Goal: Information Seeking & Learning: Stay updated

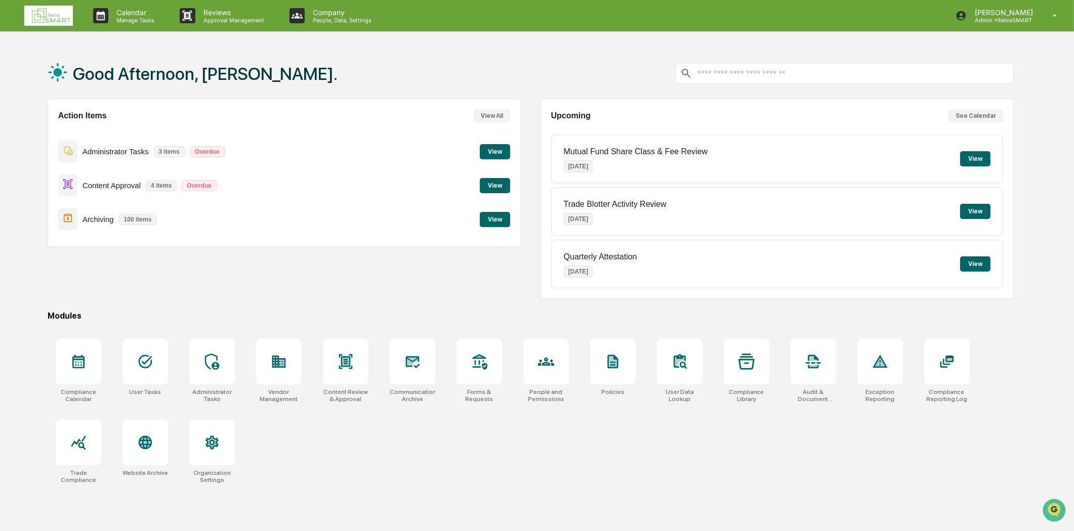
click at [501, 184] on button "View" at bounding box center [495, 185] width 30 height 15
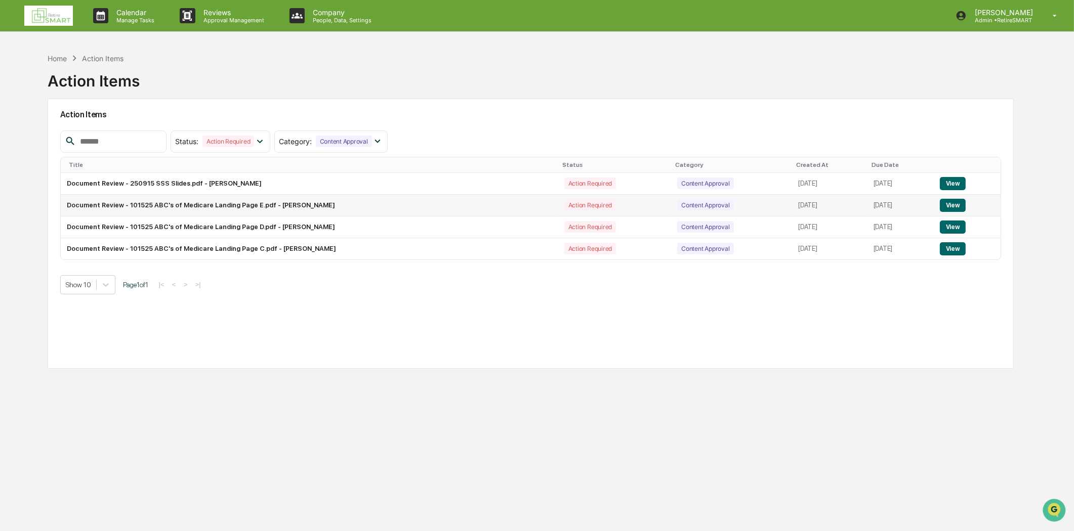
click at [954, 200] on button "View" at bounding box center [953, 205] width 26 height 13
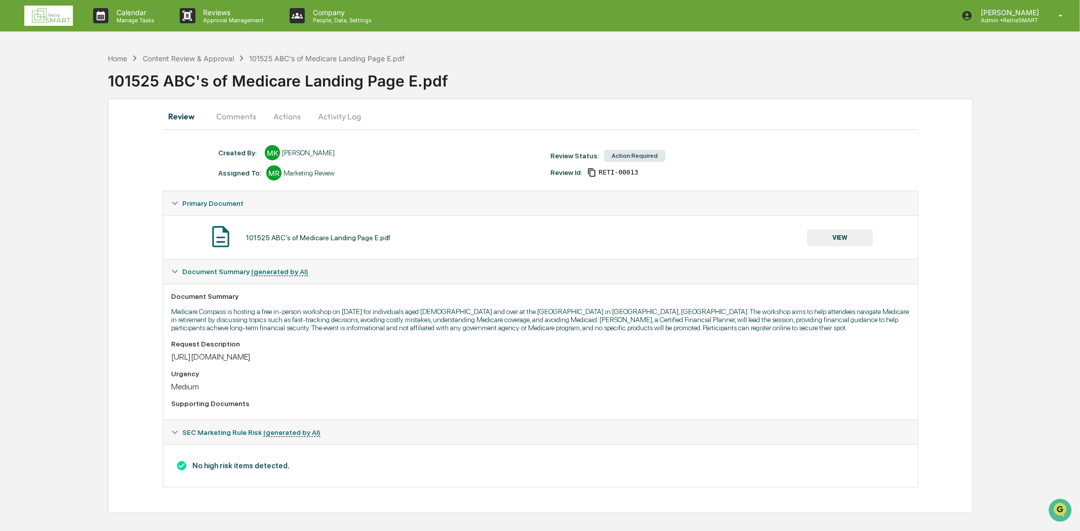
click at [237, 116] on button "Comments" at bounding box center [236, 116] width 56 height 24
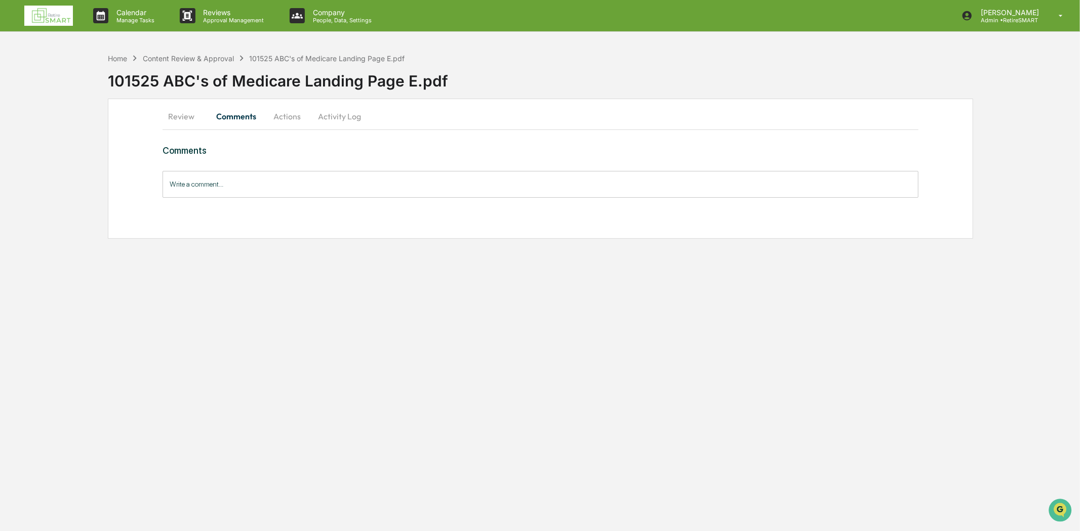
click at [190, 114] on button "Review" at bounding box center [185, 116] width 46 height 24
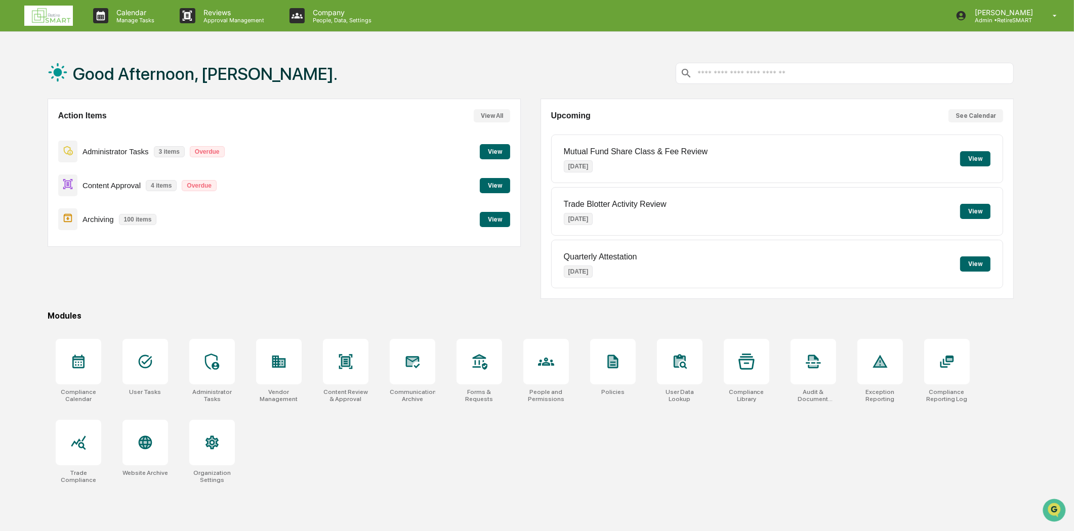
click at [495, 188] on button "View" at bounding box center [495, 185] width 30 height 15
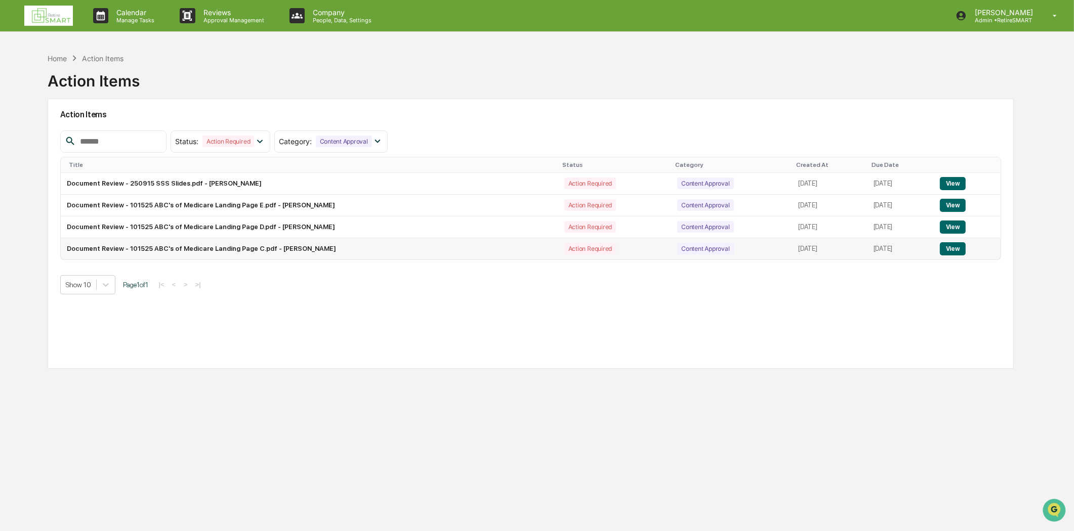
click at [957, 252] on button "View" at bounding box center [953, 248] width 26 height 13
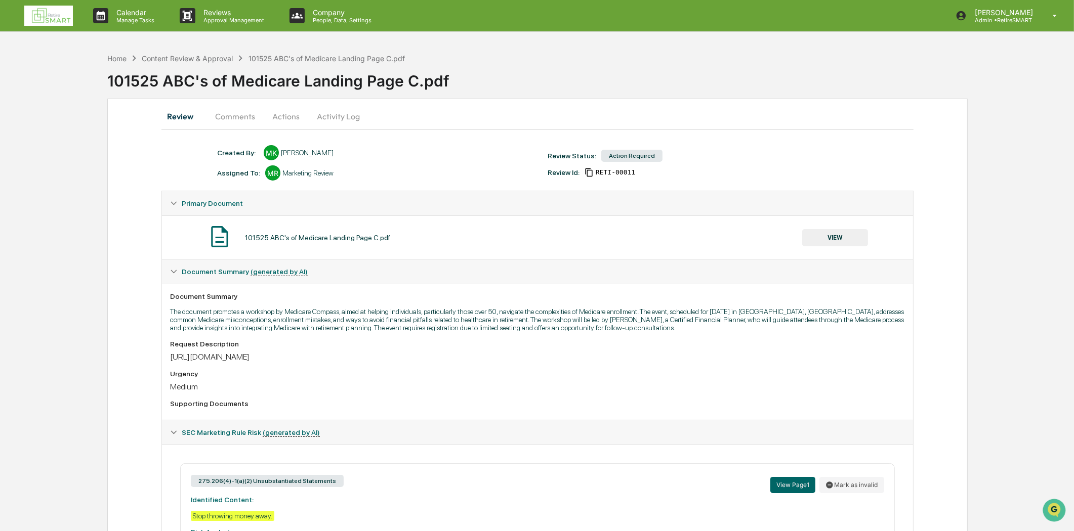
click at [238, 112] on button "Comments" at bounding box center [235, 116] width 56 height 24
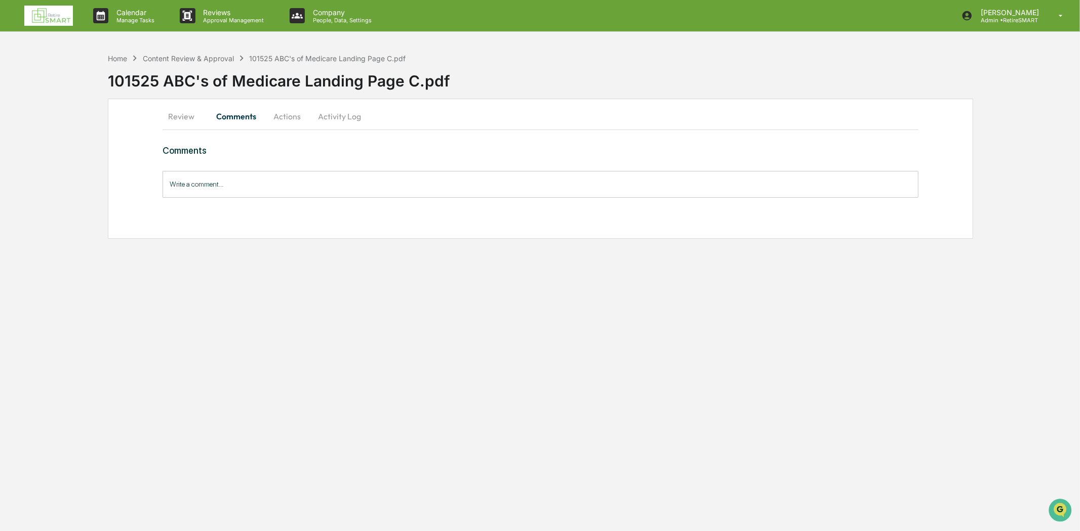
click at [184, 114] on button "Review" at bounding box center [185, 116] width 46 height 24
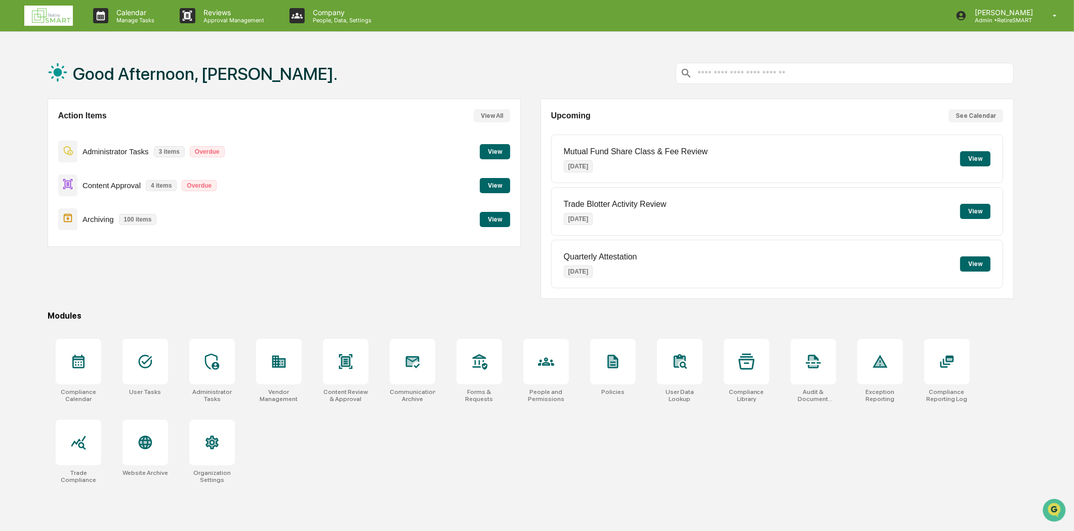
click at [503, 188] on button "View" at bounding box center [495, 185] width 30 height 15
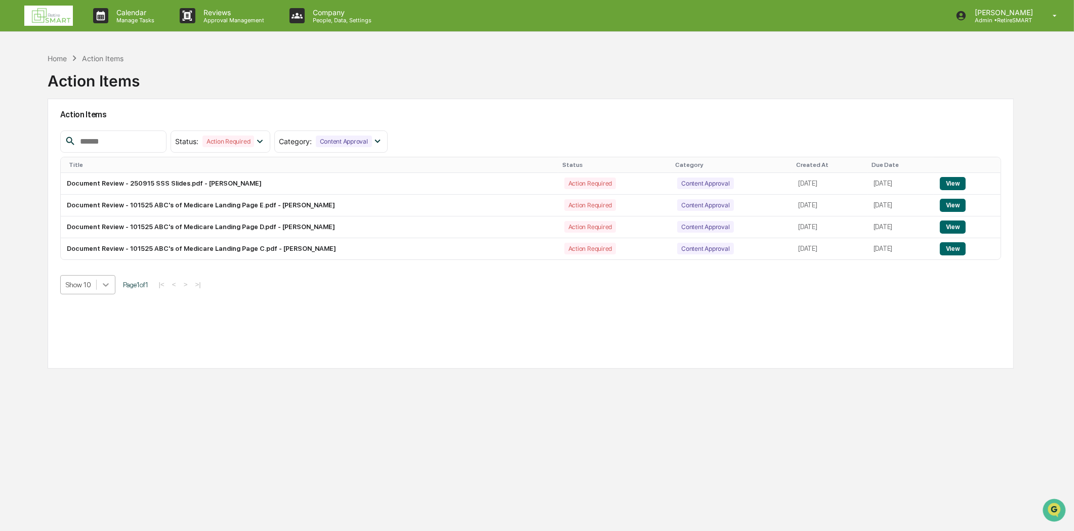
click at [112, 283] on div at bounding box center [106, 285] width 18 height 18
click at [107, 371] on div "Show 100" at bounding box center [87, 375] width 55 height 16
click at [54, 11] on img at bounding box center [48, 16] width 49 height 20
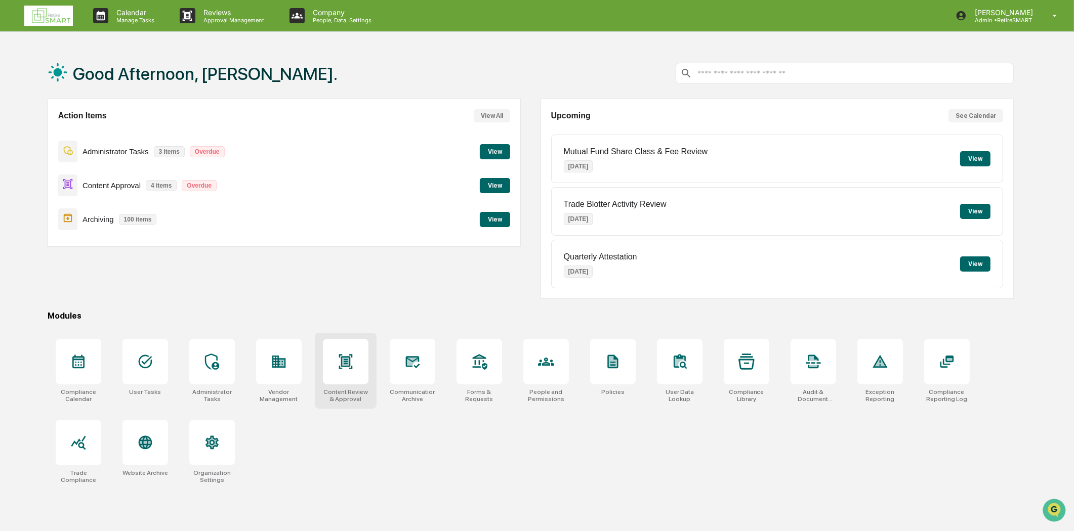
click at [340, 356] on icon at bounding box center [346, 361] width 14 height 15
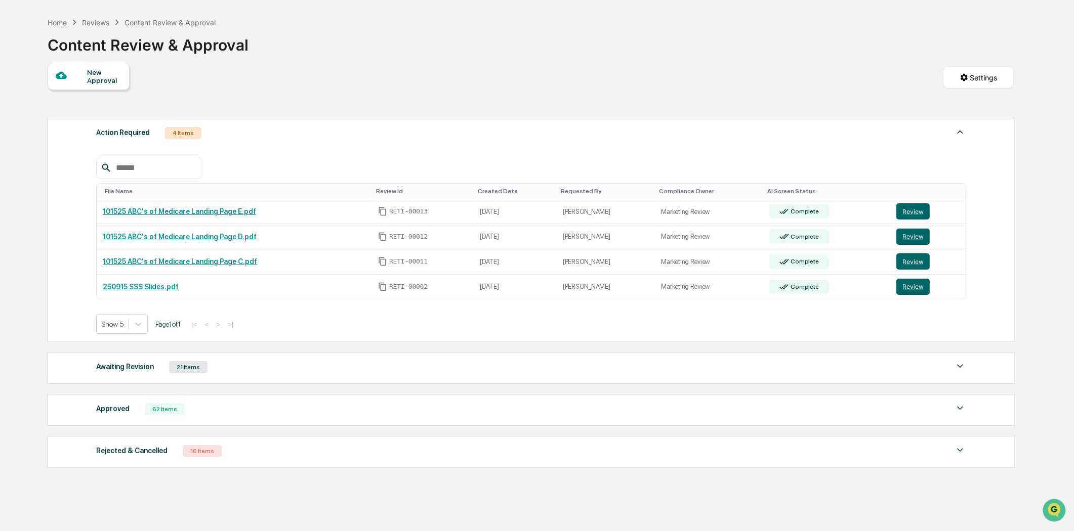
scroll to position [56, 0]
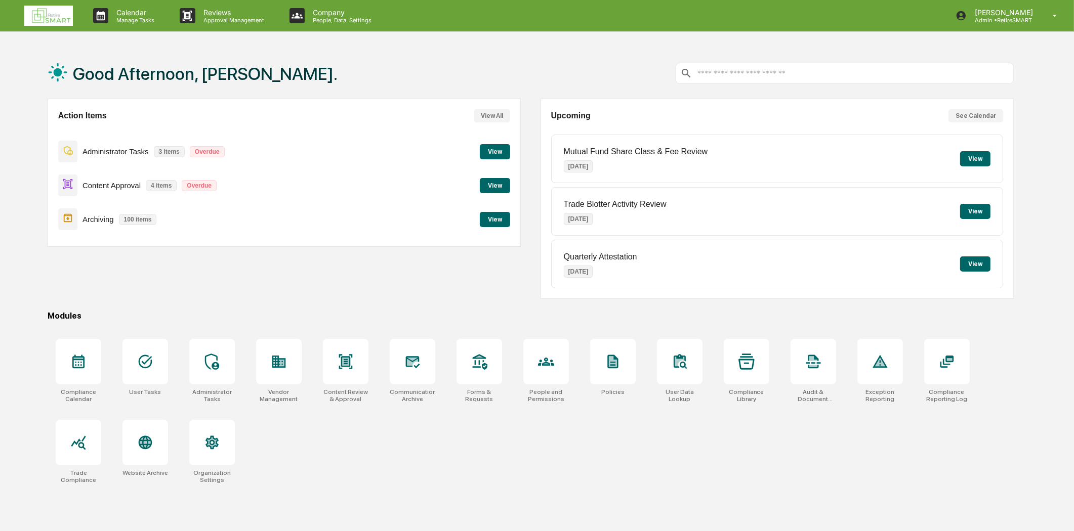
click at [487, 186] on button "View" at bounding box center [495, 185] width 30 height 15
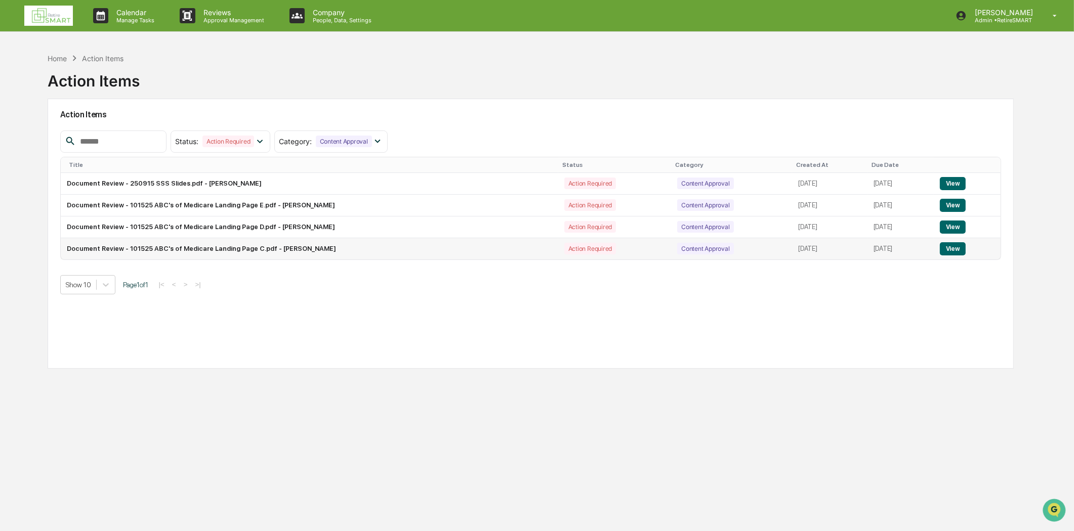
click at [966, 256] on button "View" at bounding box center [953, 248] width 26 height 13
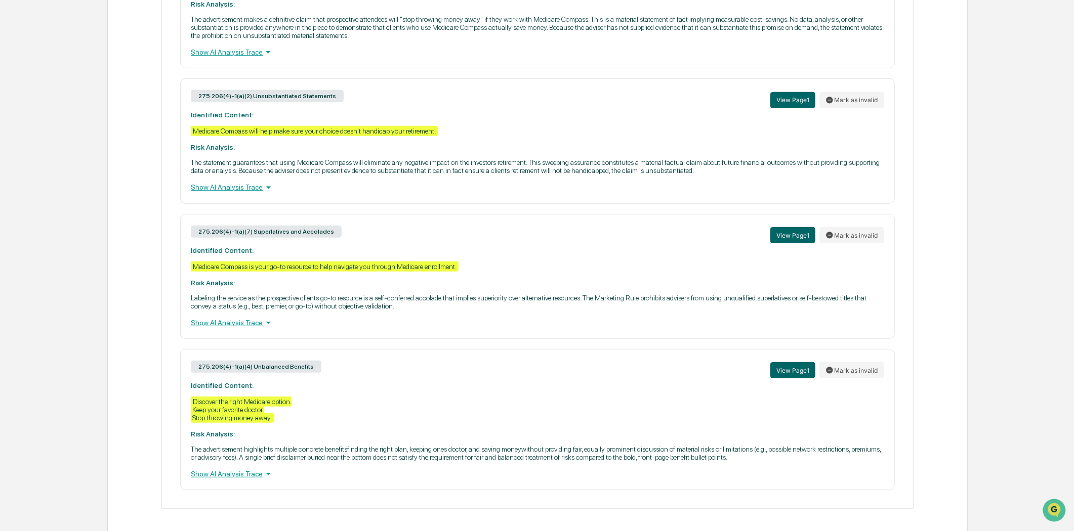
scroll to position [547, 0]
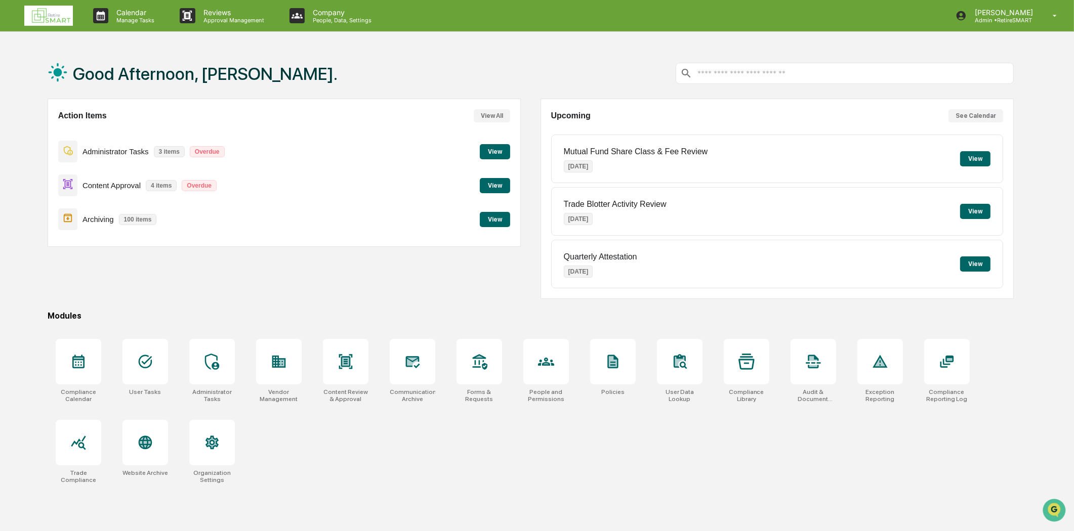
click at [498, 188] on button "View" at bounding box center [495, 185] width 30 height 15
click at [342, 371] on div at bounding box center [346, 362] width 46 height 46
click at [355, 364] on div at bounding box center [346, 362] width 46 height 46
click at [482, 189] on button "View" at bounding box center [495, 185] width 30 height 15
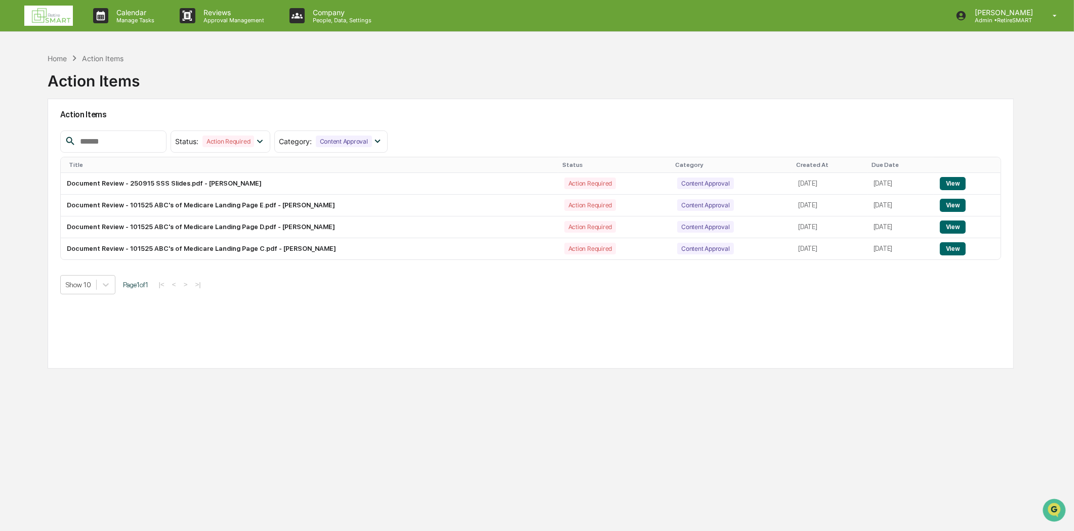
click at [42, 19] on img at bounding box center [48, 16] width 49 height 20
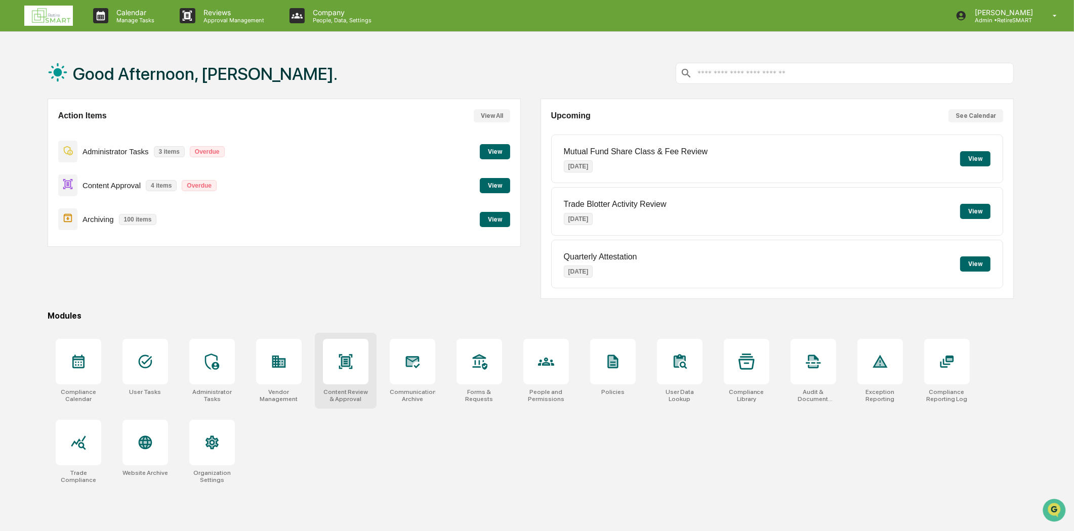
click at [352, 363] on icon at bounding box center [346, 362] width 16 height 16
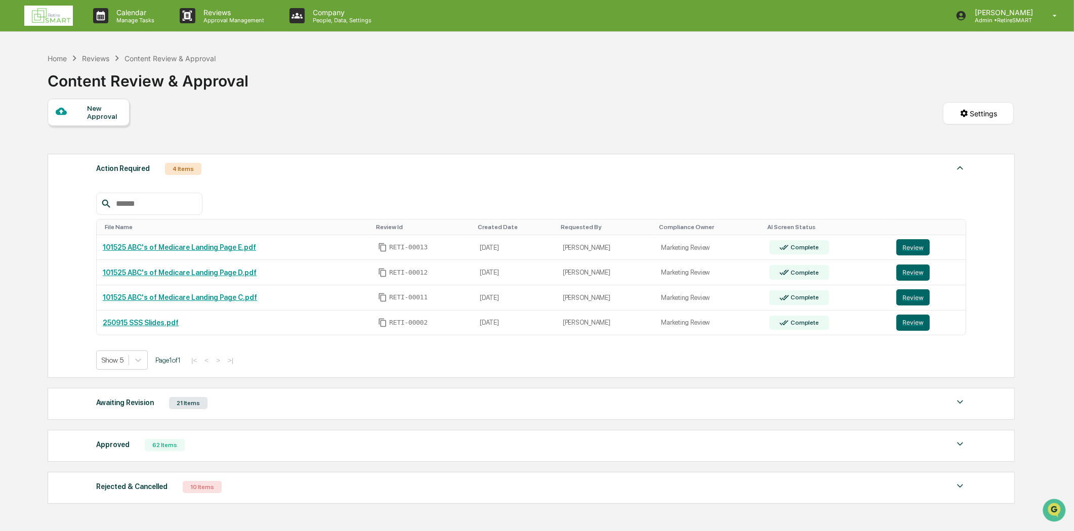
click at [956, 448] on img at bounding box center [960, 444] width 12 height 12
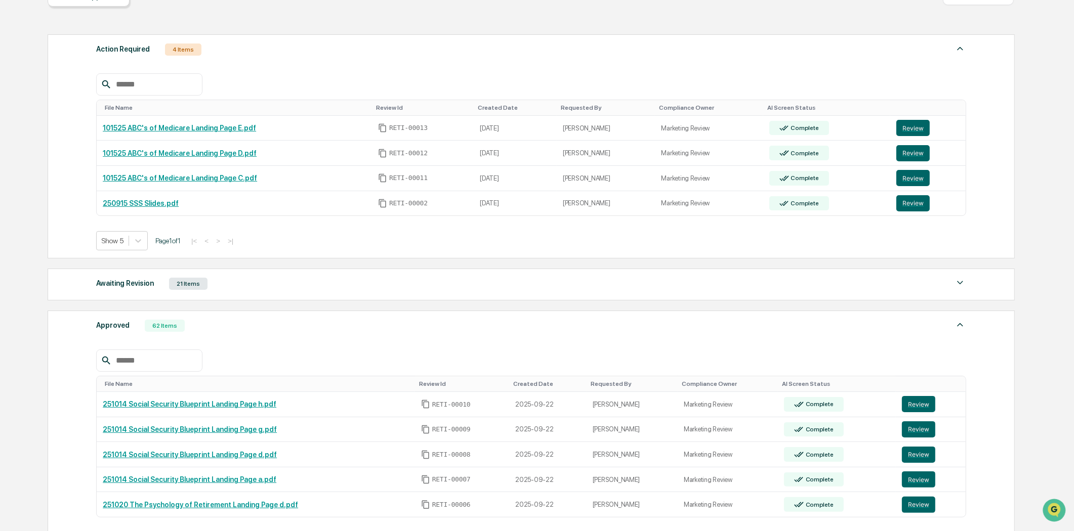
scroll to position [296, 0]
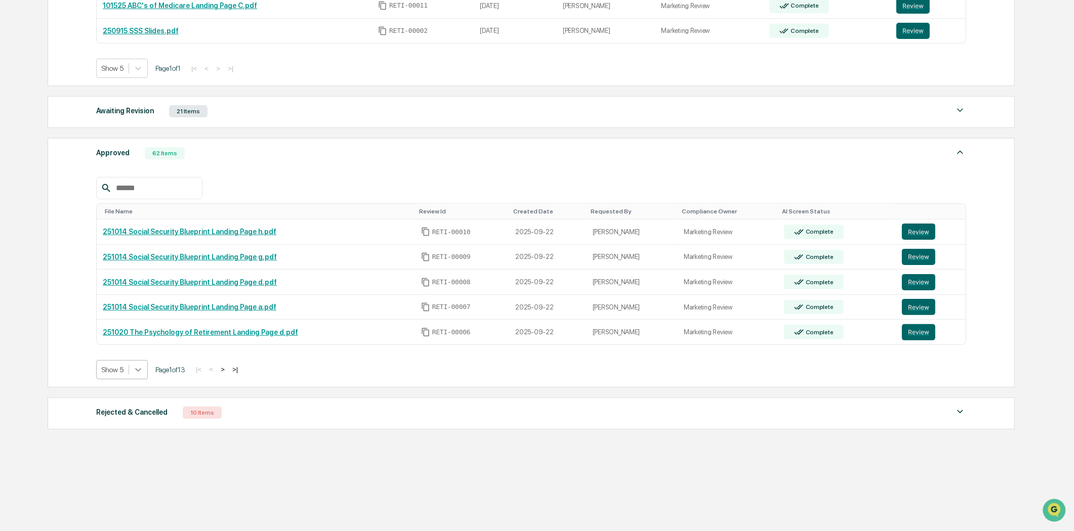
click at [143, 368] on icon at bounding box center [138, 370] width 10 height 10
click at [125, 463] on div "Show 100" at bounding box center [122, 462] width 52 height 16
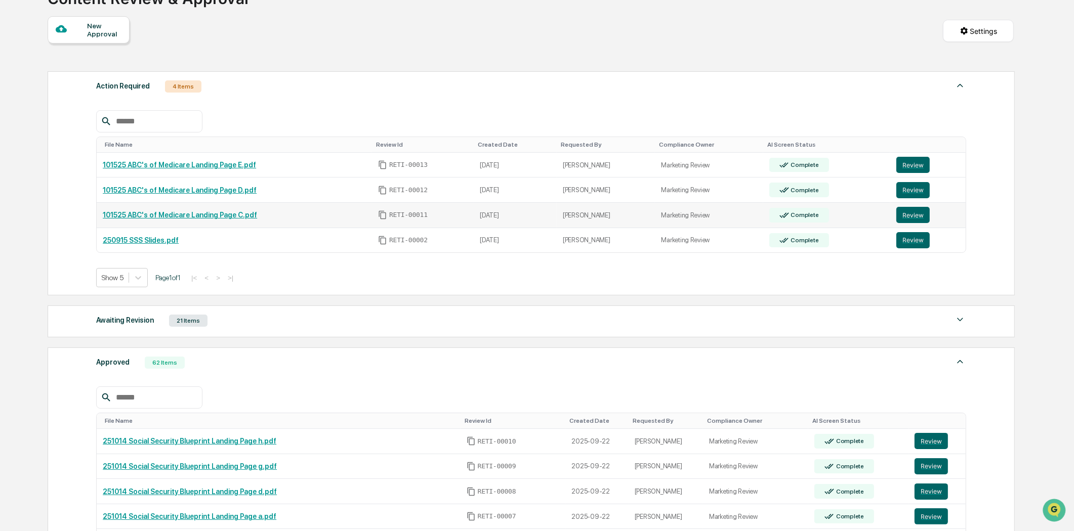
scroll to position [0, 0]
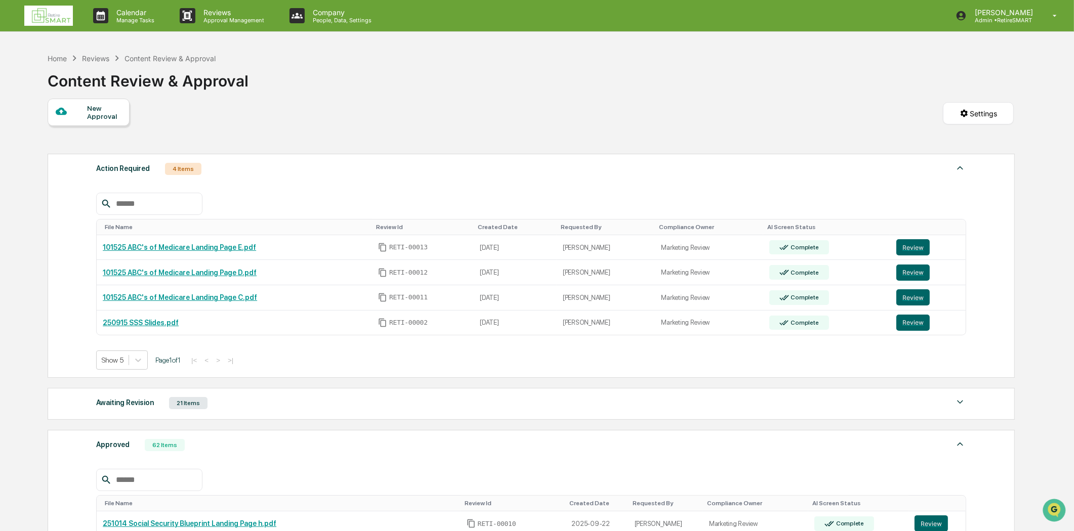
click at [58, 22] on img at bounding box center [48, 16] width 49 height 20
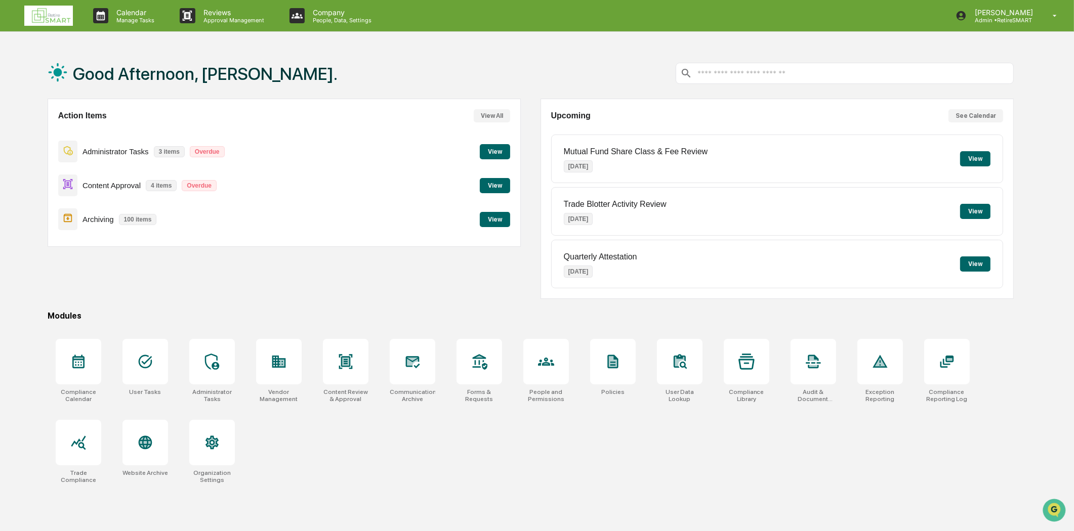
click at [985, 155] on button "View" at bounding box center [975, 158] width 30 height 15
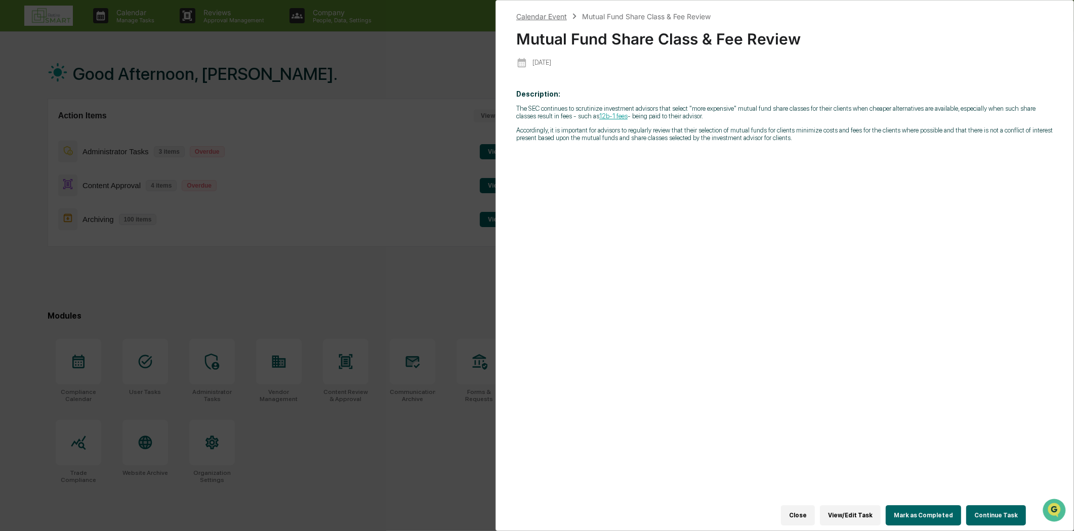
click at [535, 16] on div "Calendar Event" at bounding box center [541, 16] width 51 height 9
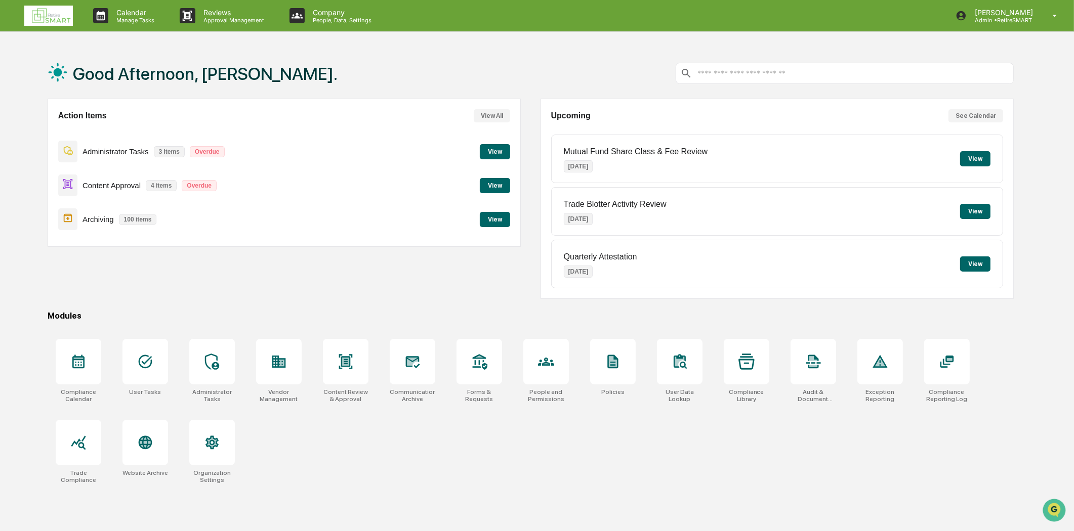
click at [966, 154] on button "View" at bounding box center [975, 158] width 30 height 15
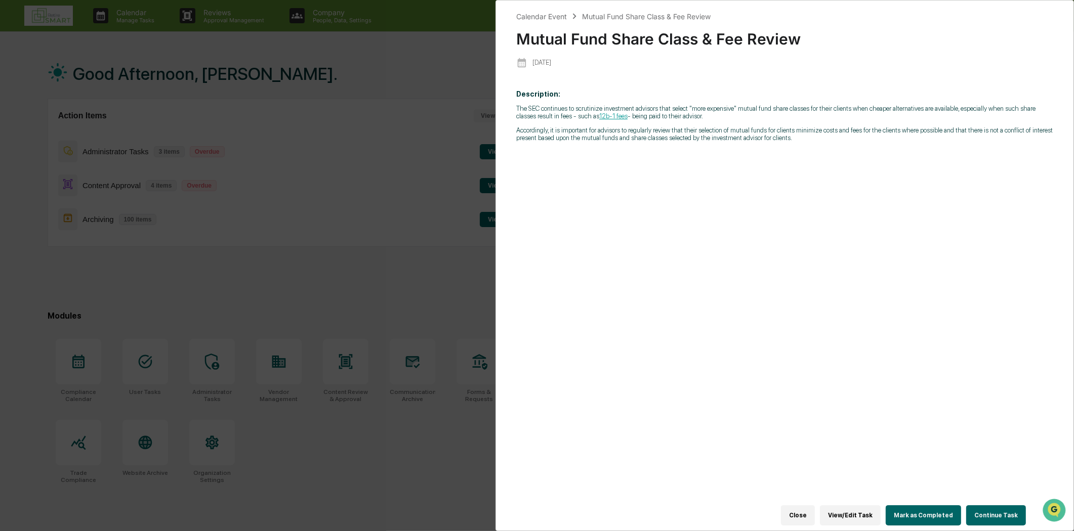
click at [606, 13] on div "Mutual Fund Share Class & Fee Review" at bounding box center [646, 16] width 129 height 9
click at [540, 59] on p "[DATE]" at bounding box center [541, 63] width 19 height 8
click at [436, 19] on div "Calendar Event Mutual Fund Share Class & Fee Review Mutual Fund Share Class & F…" at bounding box center [537, 265] width 1074 height 531
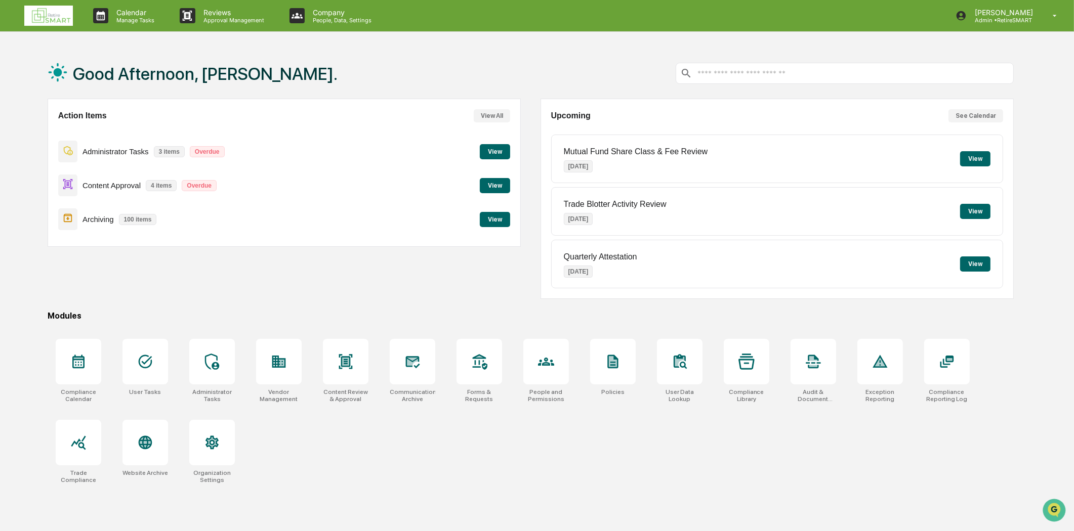
click at [665, 154] on p "Mutual Fund Share Class & Fee Review" at bounding box center [636, 151] width 144 height 9
click at [980, 112] on button "See Calendar" at bounding box center [976, 115] width 55 height 13
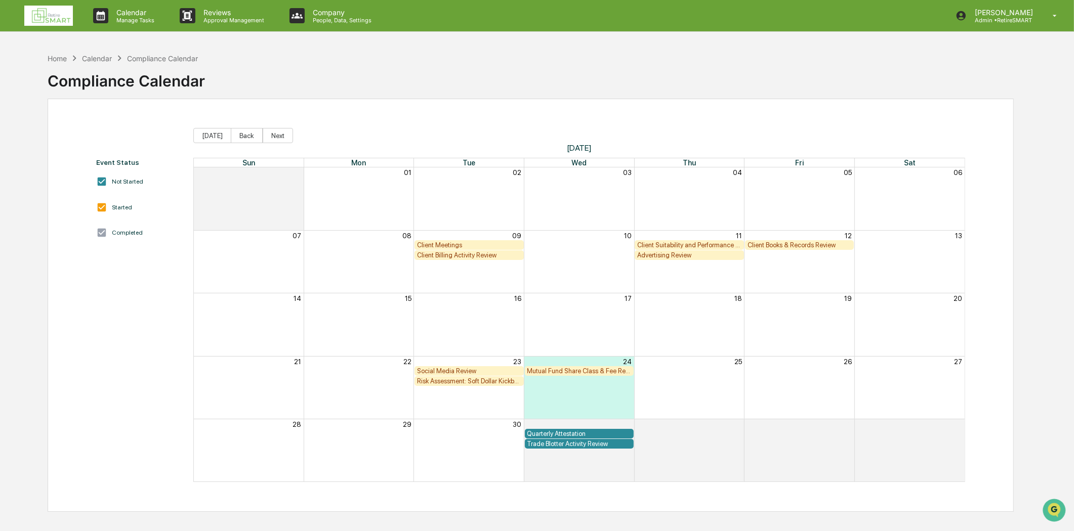
click at [478, 379] on div "Risk Assessment: Soft Dollar Kickbacks" at bounding box center [469, 382] width 104 height 8
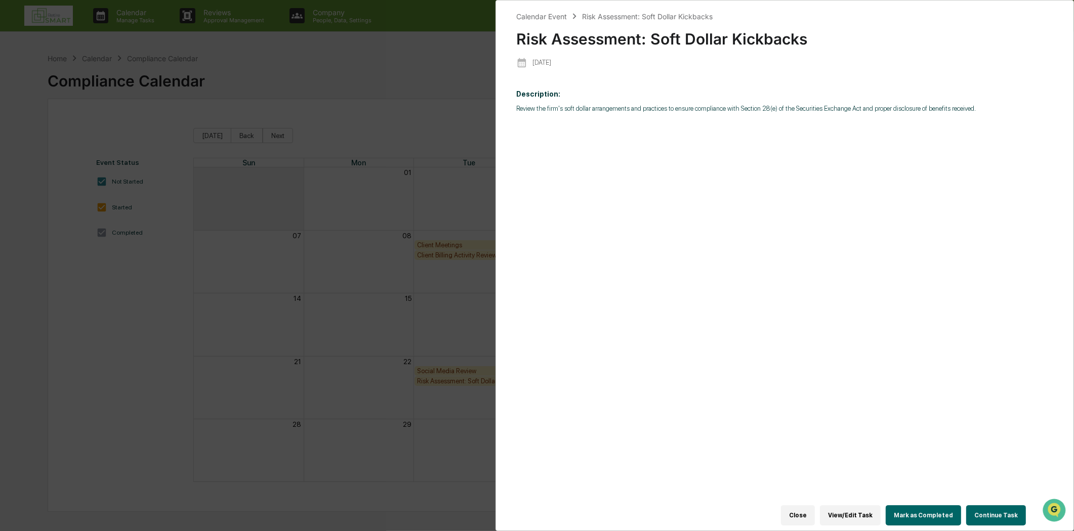
click at [448, 22] on div "Calendar Event Risk Assessment: Soft Dollar Kickbacks Risk Assessment: Soft Dol…" at bounding box center [537, 265] width 1074 height 531
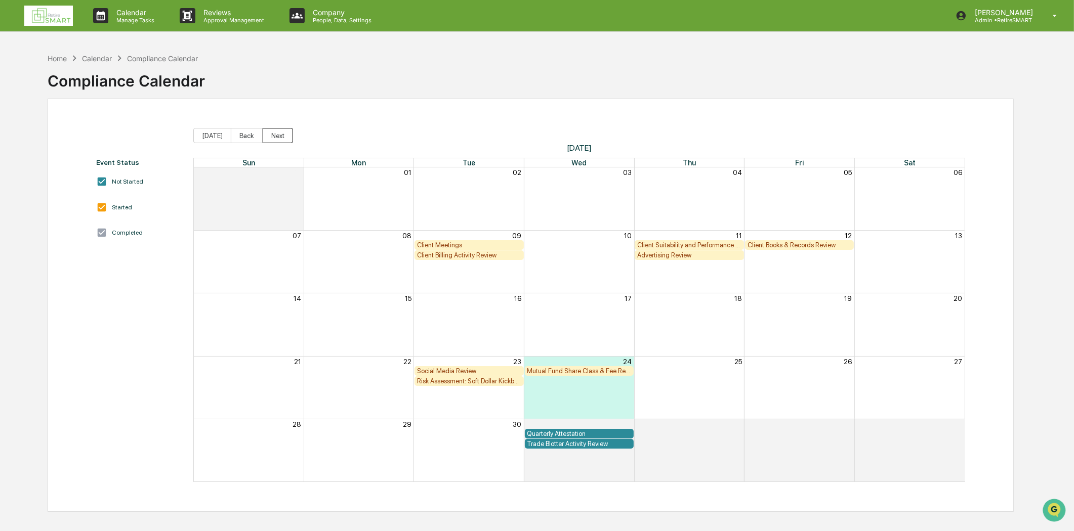
click at [267, 138] on button "Next" at bounding box center [278, 135] width 30 height 15
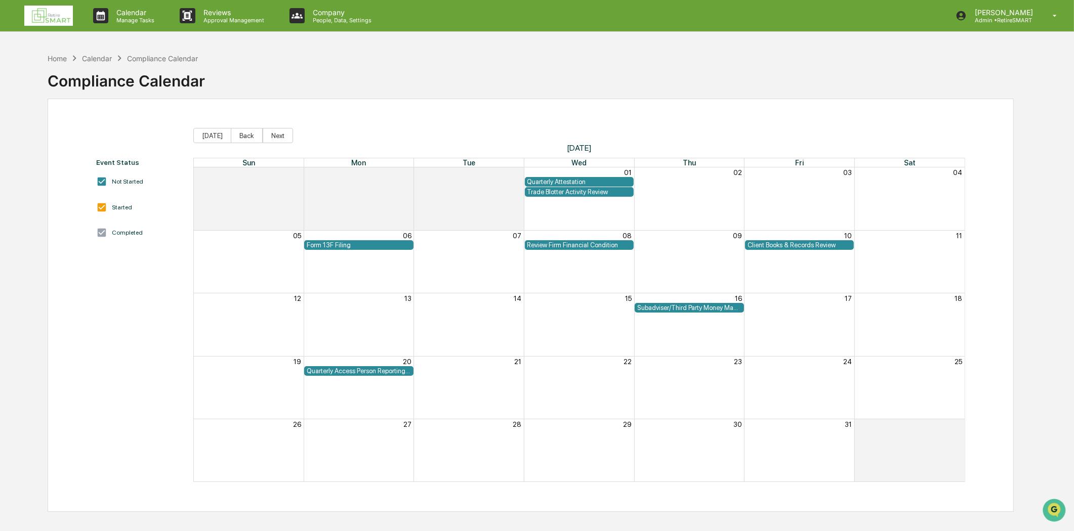
click at [689, 306] on div "Subadviser/Third Party Money Manager Due Diligence Review" at bounding box center [689, 308] width 104 height 8
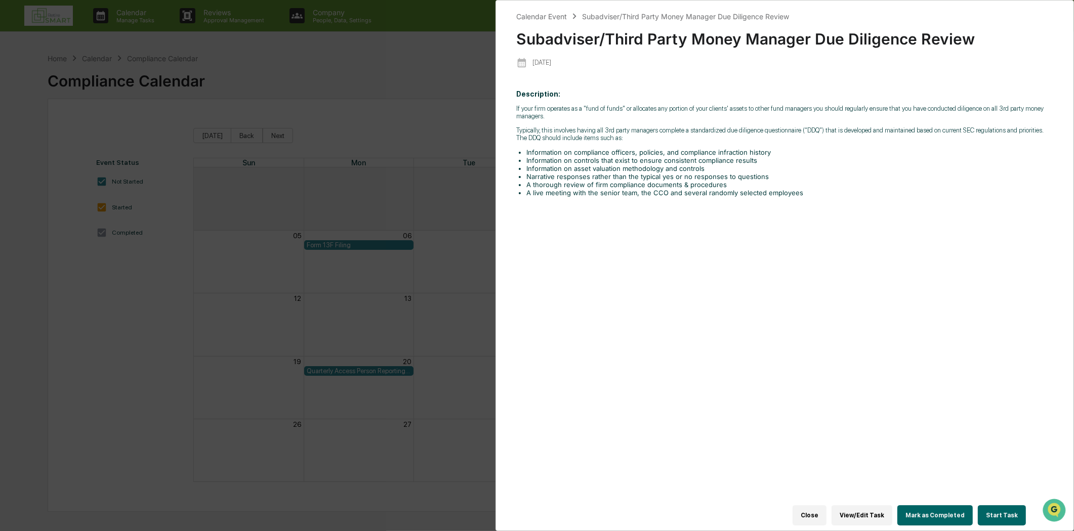
click at [446, 6] on div "Calendar Event Subadviser/Third Party Money Manager Due Diligence Review Subadv…" at bounding box center [537, 265] width 1074 height 531
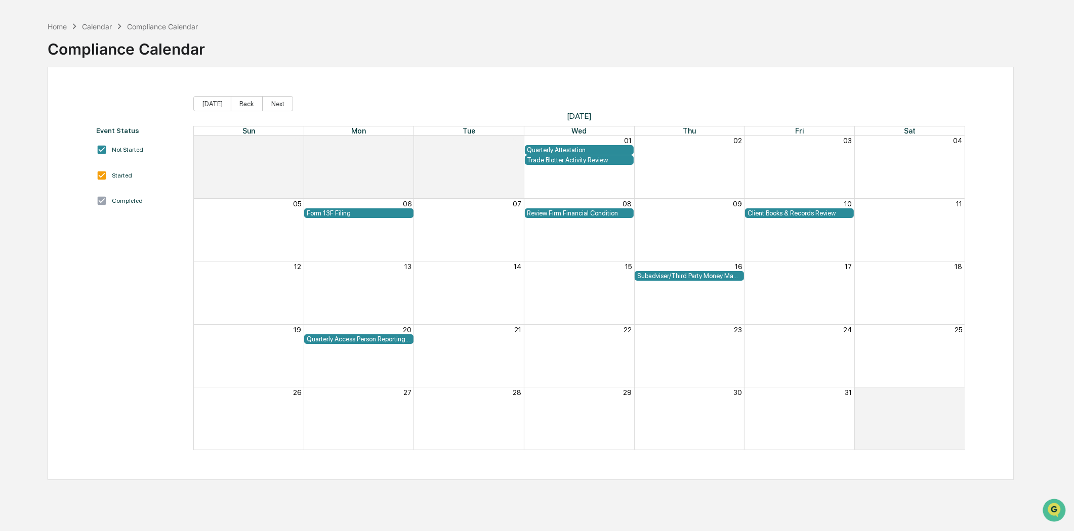
scroll to position [48, 0]
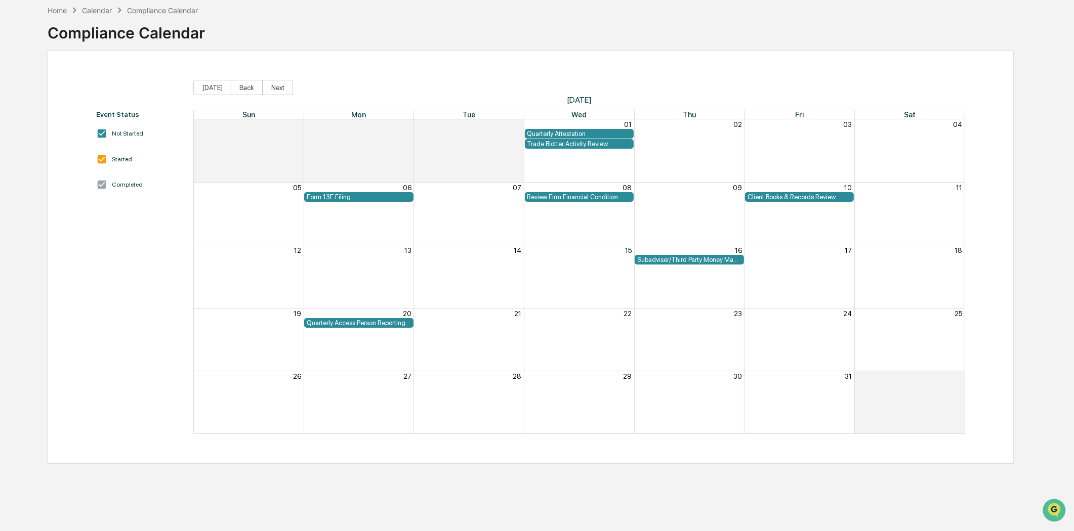
click at [272, 98] on span "[DATE]" at bounding box center [579, 100] width 772 height 10
click at [277, 88] on button "Next" at bounding box center [278, 87] width 30 height 15
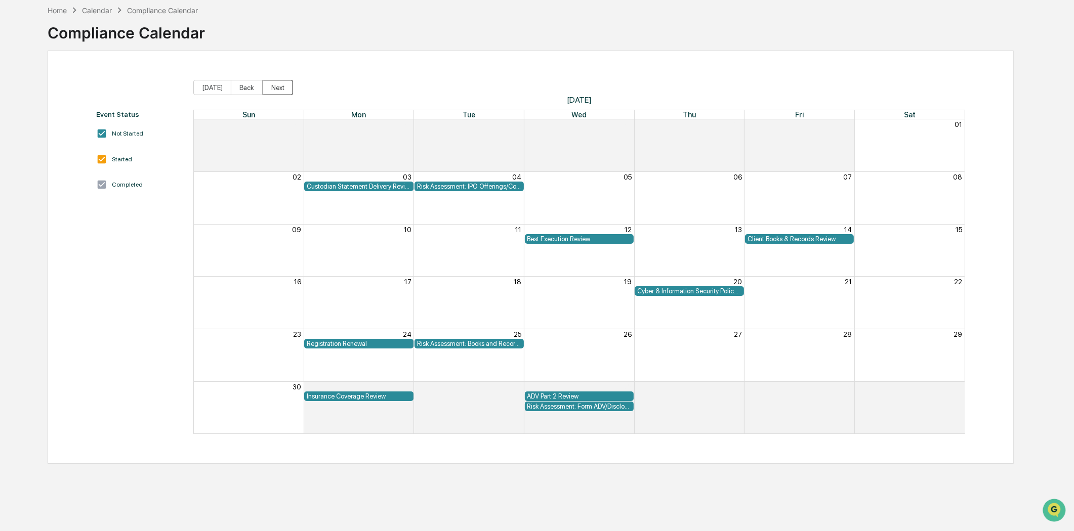
click at [266, 88] on button "Next" at bounding box center [278, 87] width 30 height 15
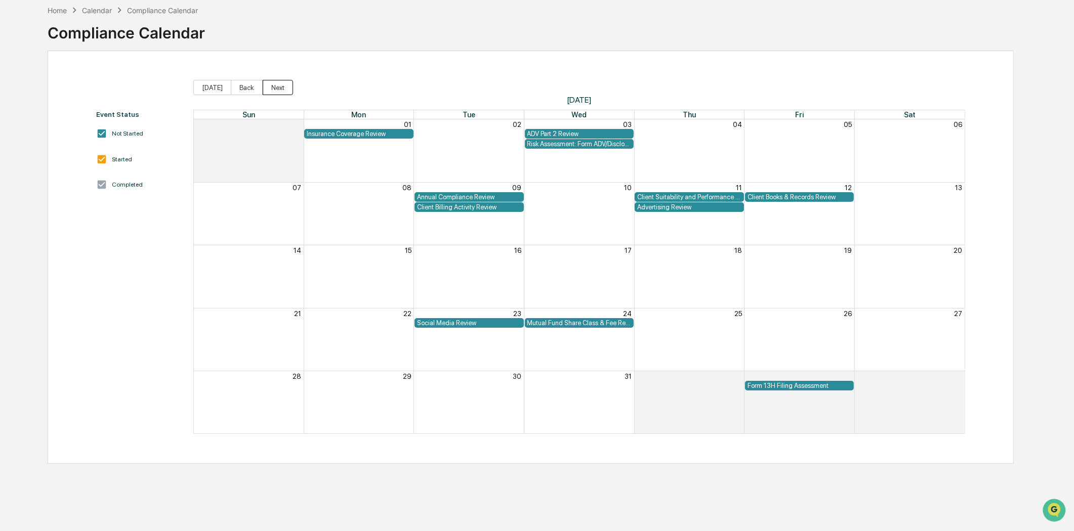
click at [272, 87] on button "Next" at bounding box center [278, 87] width 30 height 15
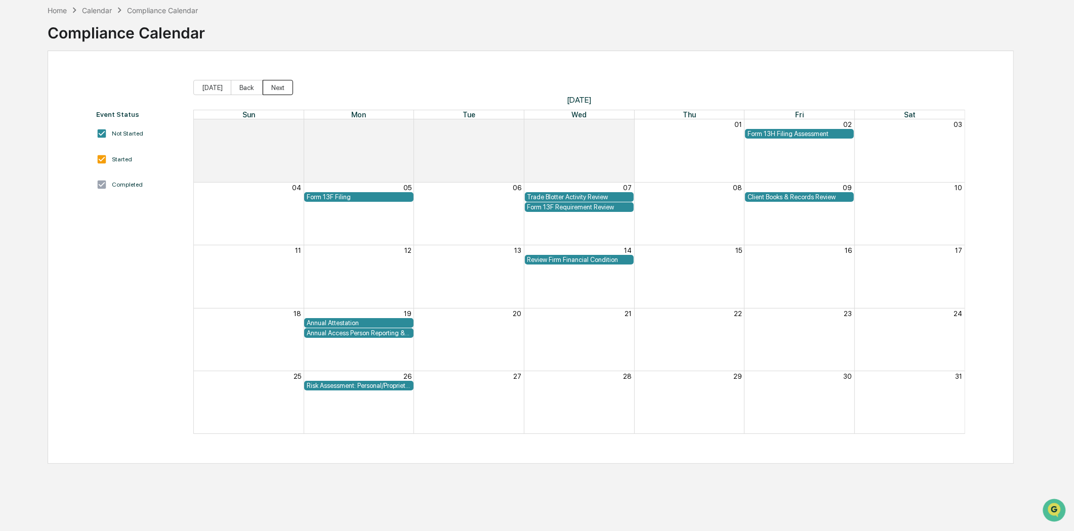
click at [282, 88] on button "Next" at bounding box center [278, 87] width 30 height 15
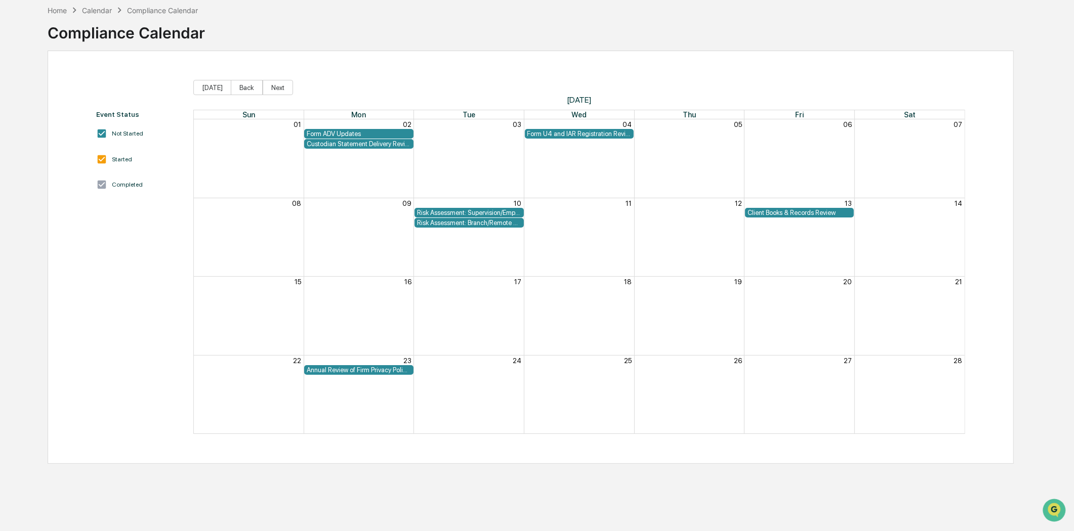
click at [276, 95] on span "[DATE]" at bounding box center [579, 100] width 772 height 10
click at [276, 89] on button "Next" at bounding box center [278, 87] width 30 height 15
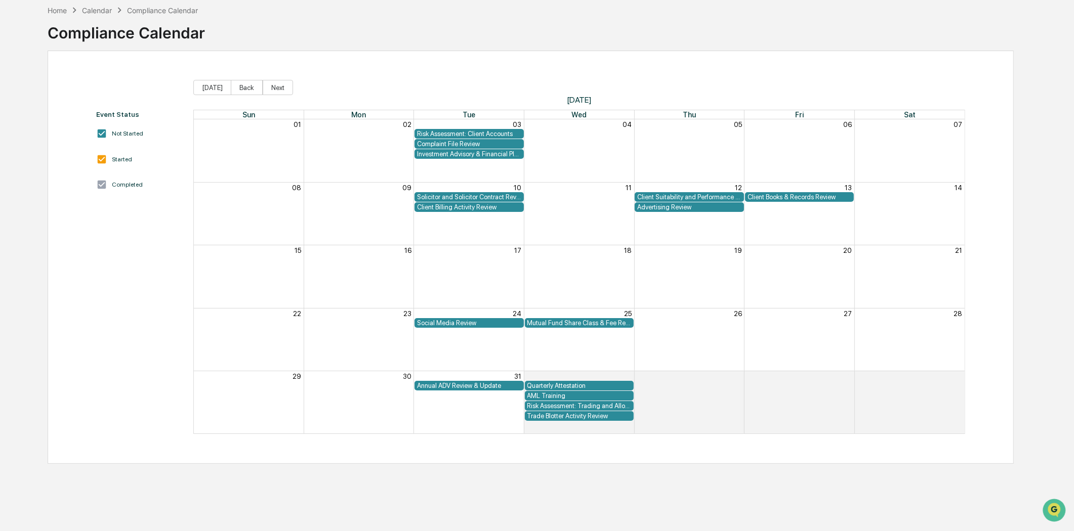
click at [599, 406] on div "Risk Assessment: Trading and Allocations" at bounding box center [579, 406] width 104 height 8
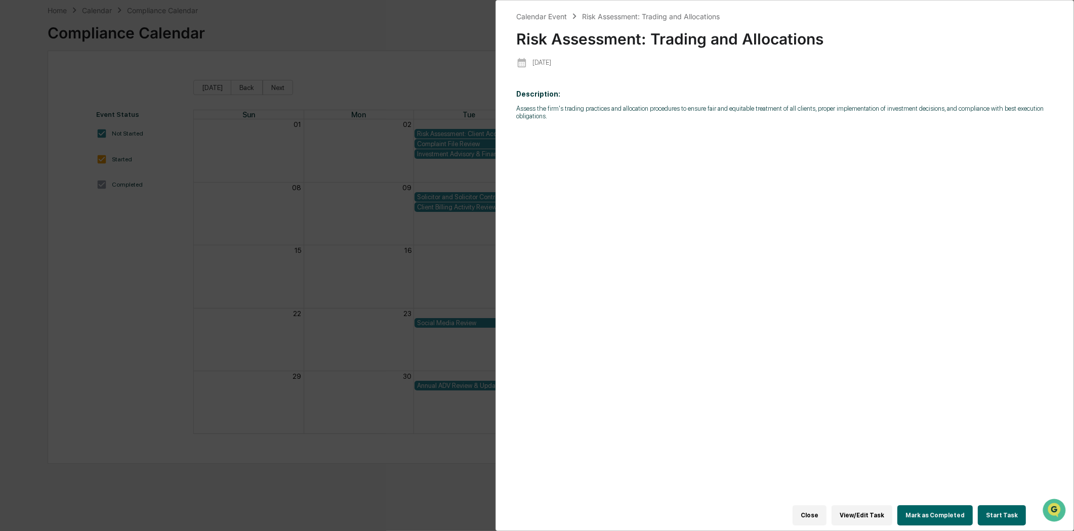
click at [499, 11] on div "Calendar Event Risk Assessment: Trading and Allocations Risk Assessment: Tradin…" at bounding box center [785, 265] width 579 height 531
click at [540, 13] on div "Calendar Event" at bounding box center [541, 16] width 51 height 9
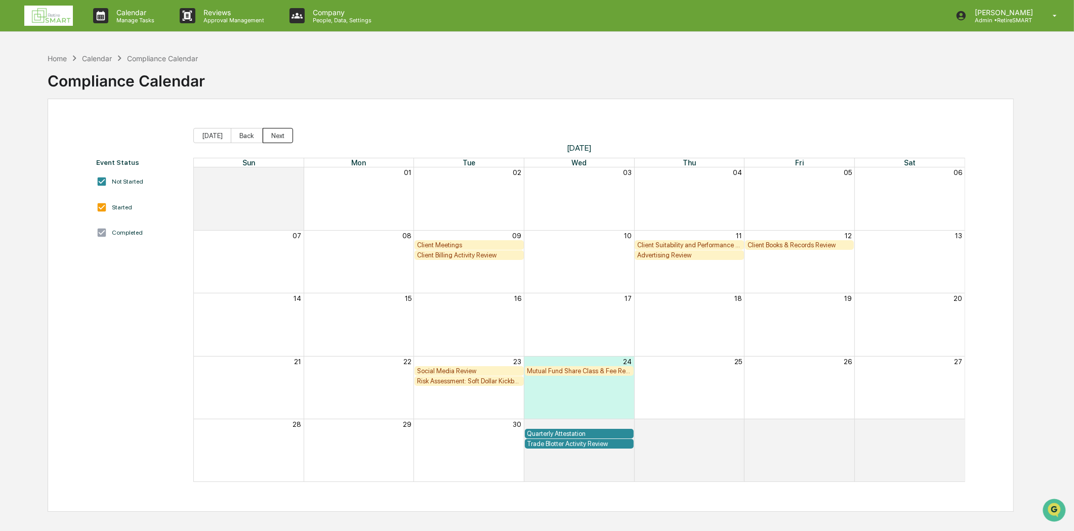
click at [274, 132] on button "Next" at bounding box center [278, 135] width 30 height 15
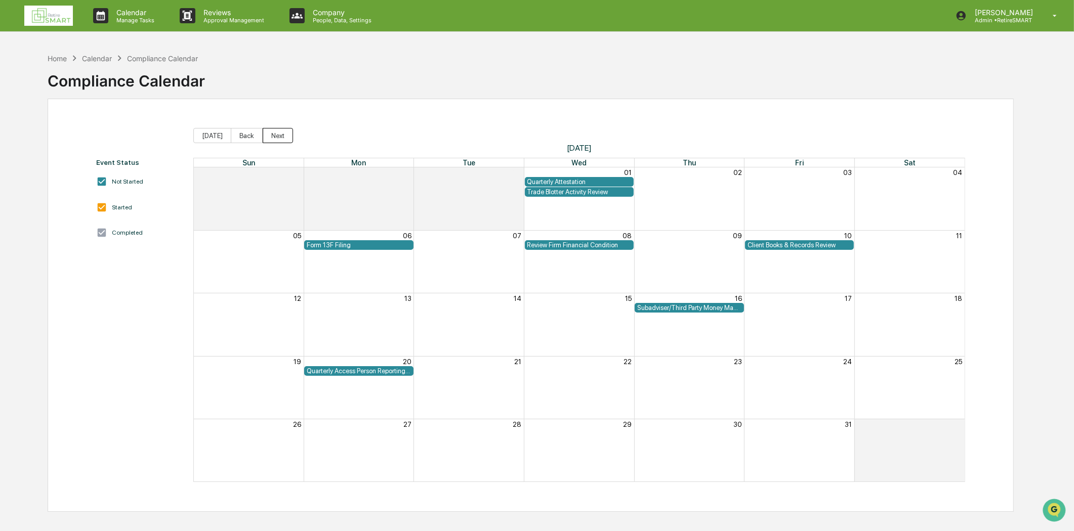
click at [274, 134] on button "Next" at bounding box center [278, 135] width 30 height 15
